Goal: Navigation & Orientation: Find specific page/section

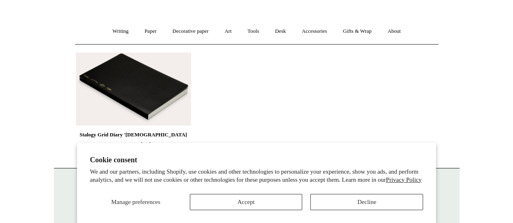
scroll to position [64, 0]
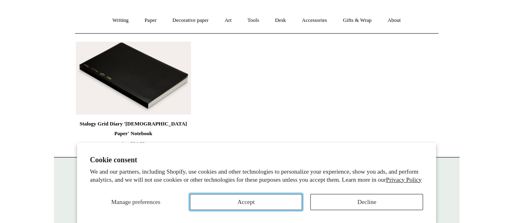
click at [250, 204] on button "Accept" at bounding box center [246, 202] width 113 height 16
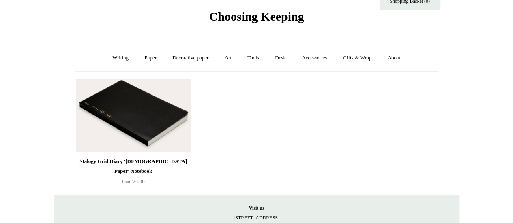
scroll to position [18, 0]
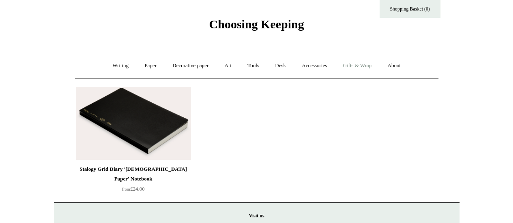
click at [364, 64] on link "Gifts & Wrap +" at bounding box center [356, 65] width 43 height 21
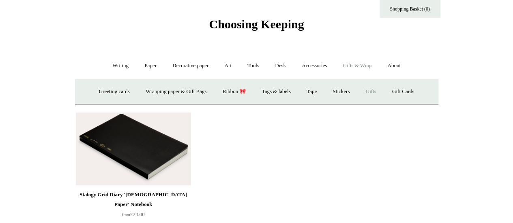
click at [379, 97] on link "Gifts +" at bounding box center [370, 91] width 25 height 21
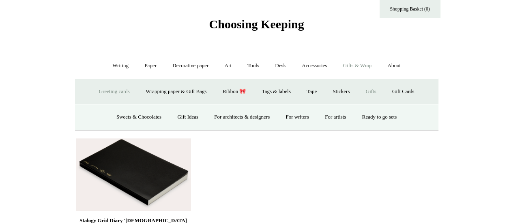
click at [109, 93] on link "Greeting cards +" at bounding box center [114, 91] width 45 height 21
click at [113, 65] on link "Writing +" at bounding box center [120, 65] width 31 height 21
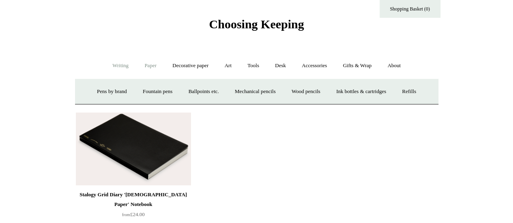
click at [152, 68] on link "Paper +" at bounding box center [150, 65] width 27 height 21
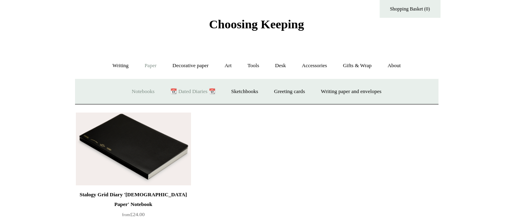
click at [139, 95] on link "Notebooks +" at bounding box center [142, 91] width 37 height 21
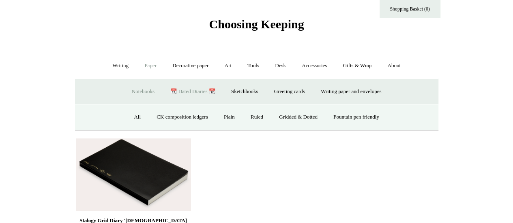
click at [188, 92] on link "📆 Dated Diaries 📆" at bounding box center [192, 91] width 59 height 21
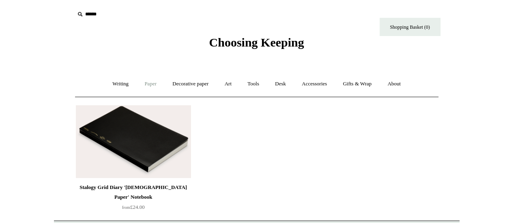
click at [148, 83] on link "Paper +" at bounding box center [150, 83] width 27 height 21
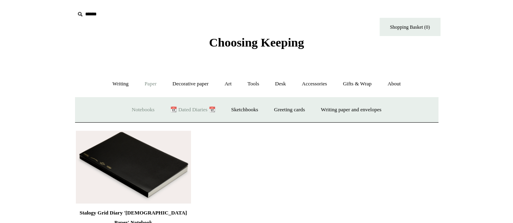
click at [141, 108] on link "Notebooks +" at bounding box center [142, 109] width 37 height 21
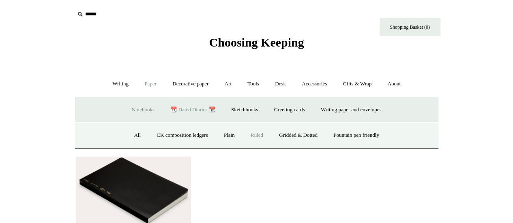
click at [256, 136] on link "Ruled" at bounding box center [256, 135] width 27 height 21
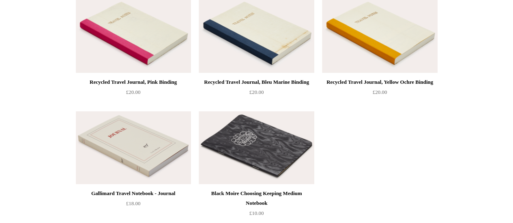
scroll to position [1555, 0]
